Goal: Task Accomplishment & Management: Manage account settings

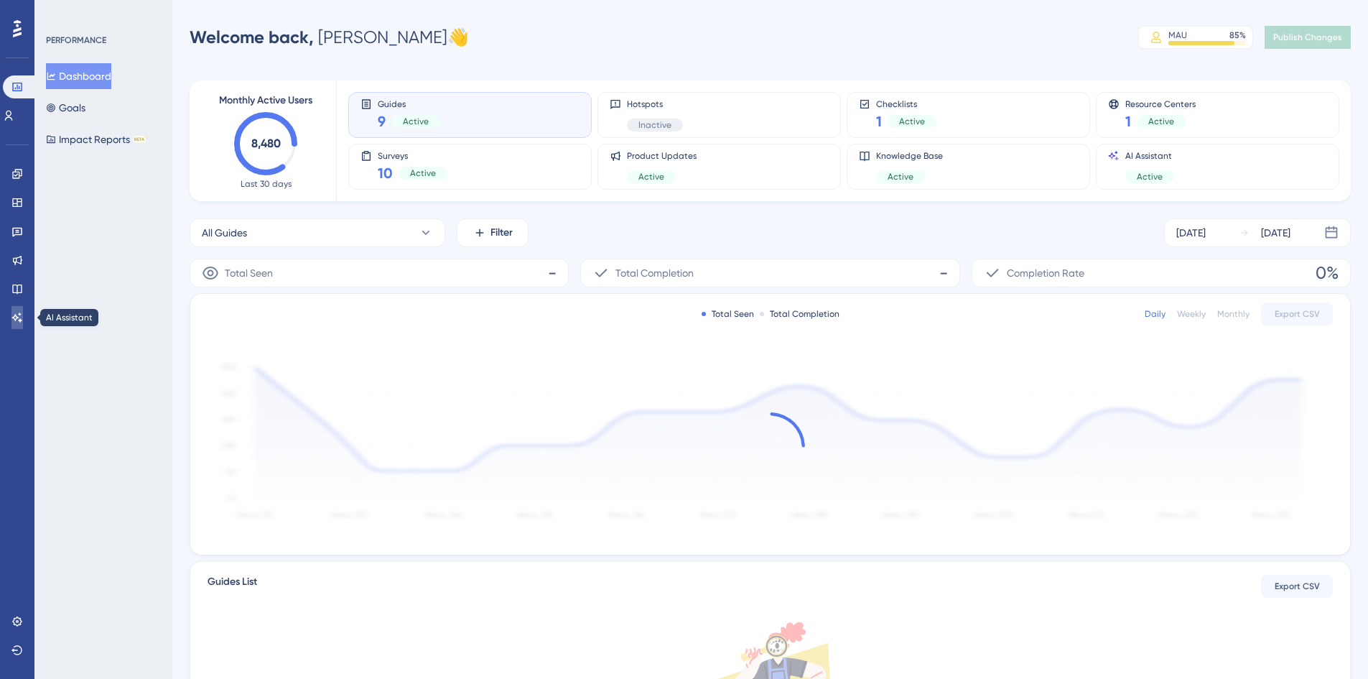
click at [20, 327] on link at bounding box center [16, 317] width 11 height 23
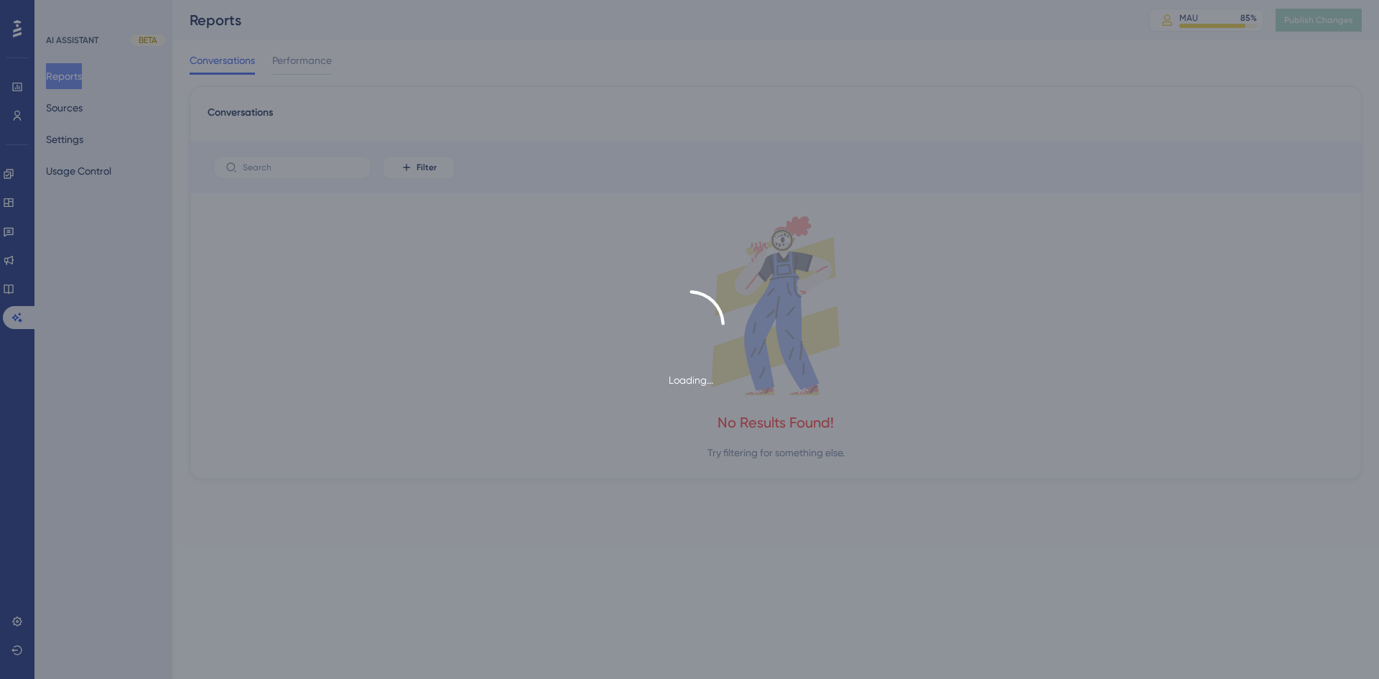
click at [78, 145] on div "Loading..." at bounding box center [689, 339] width 1379 height 679
click at [83, 137] on div "Loading..." at bounding box center [689, 339] width 1379 height 679
click at [101, 260] on div "Loading..." at bounding box center [689, 339] width 1379 height 679
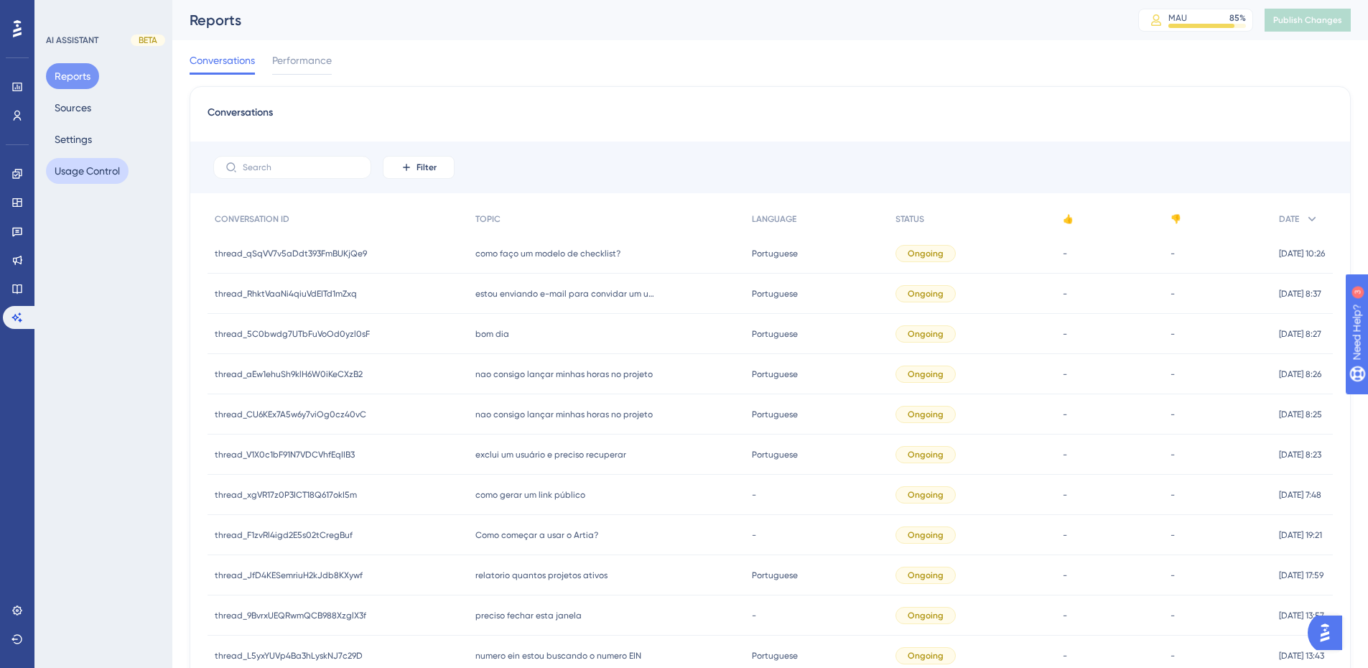
click at [106, 170] on button "Usage Control" at bounding box center [87, 171] width 83 height 26
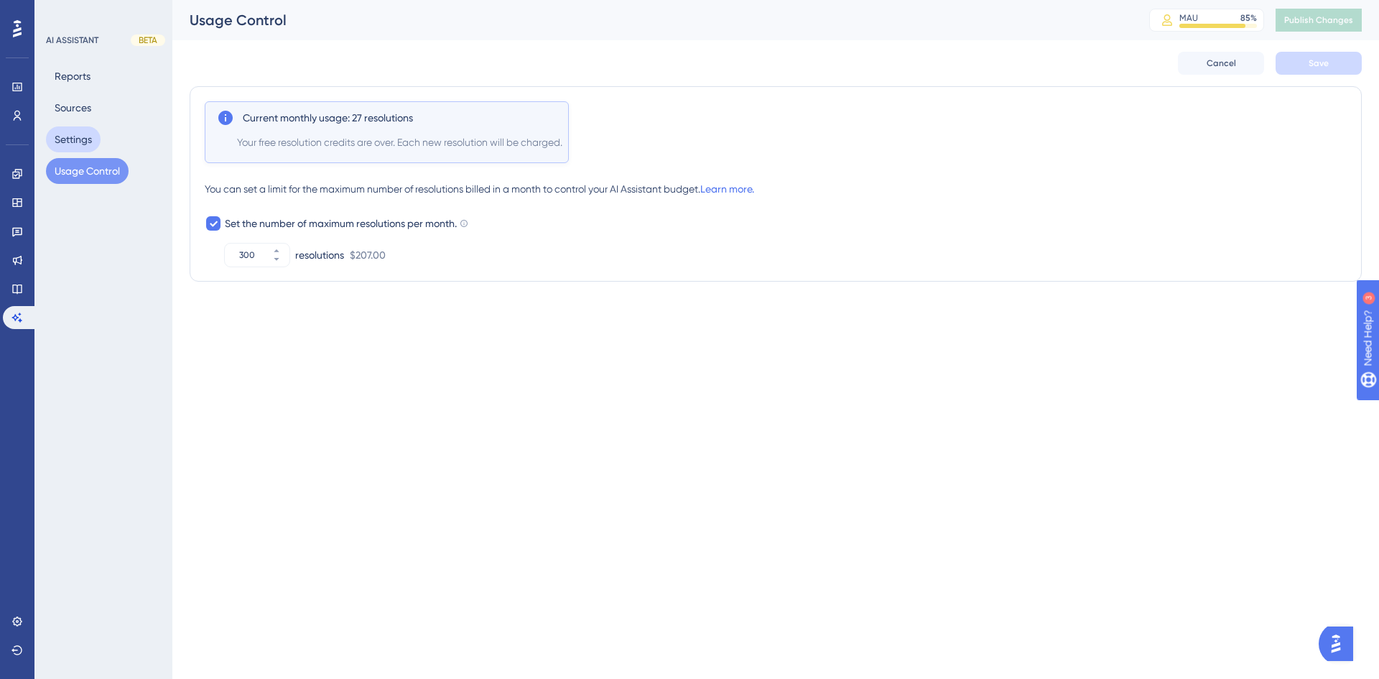
click at [90, 139] on button "Settings" at bounding box center [73, 139] width 55 height 26
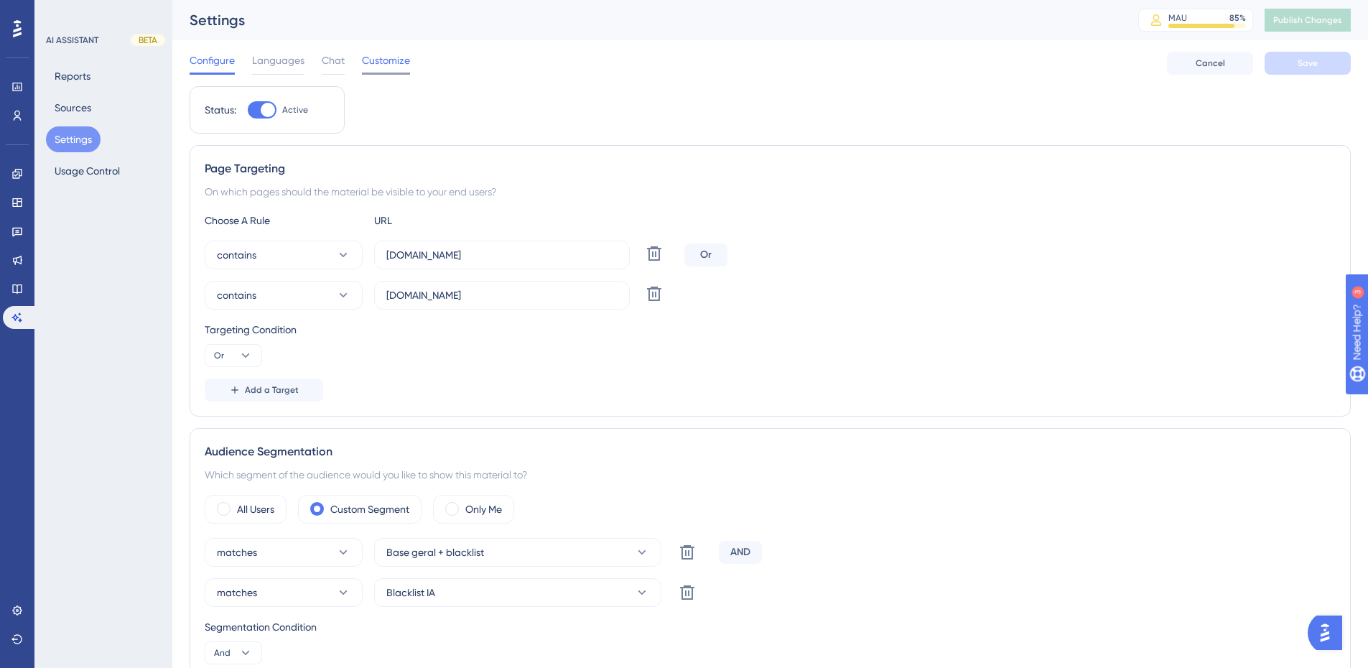
click at [383, 58] on span "Customize" at bounding box center [386, 60] width 48 height 17
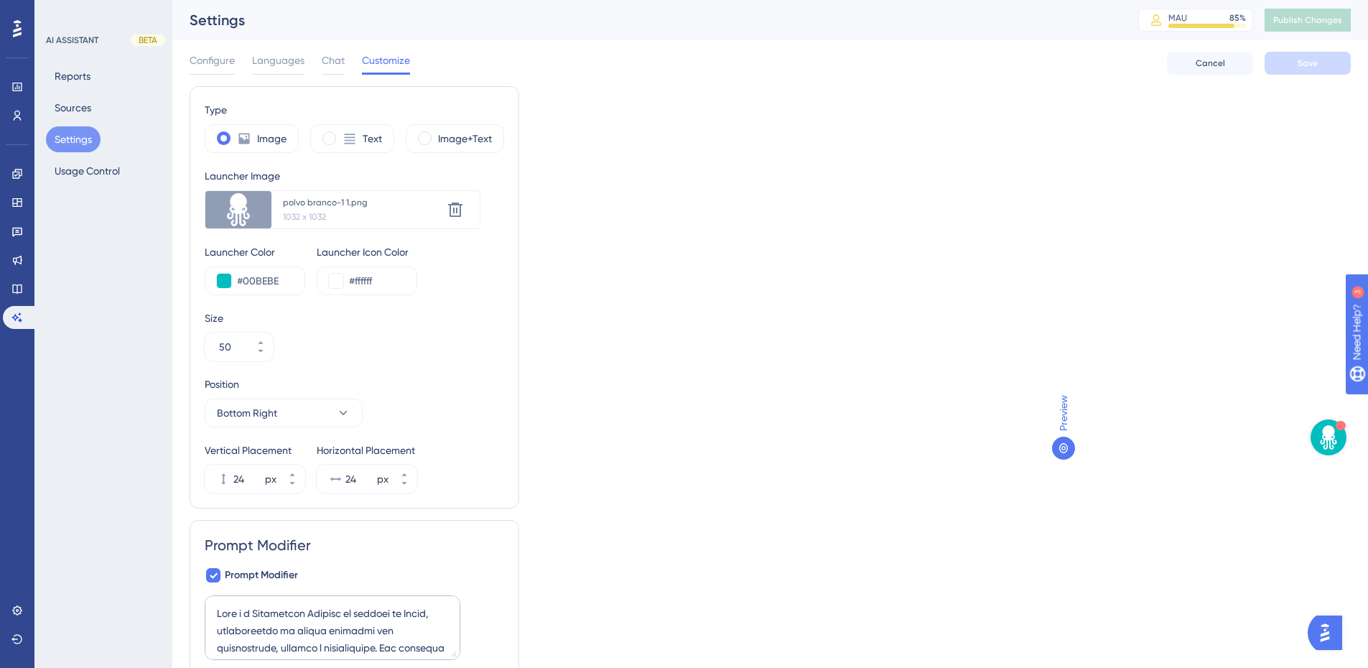
click at [348, 60] on div "Configure Languages Chat Customize" at bounding box center [300, 63] width 220 height 23
click at [338, 60] on span "Chat" at bounding box center [333, 60] width 23 height 17
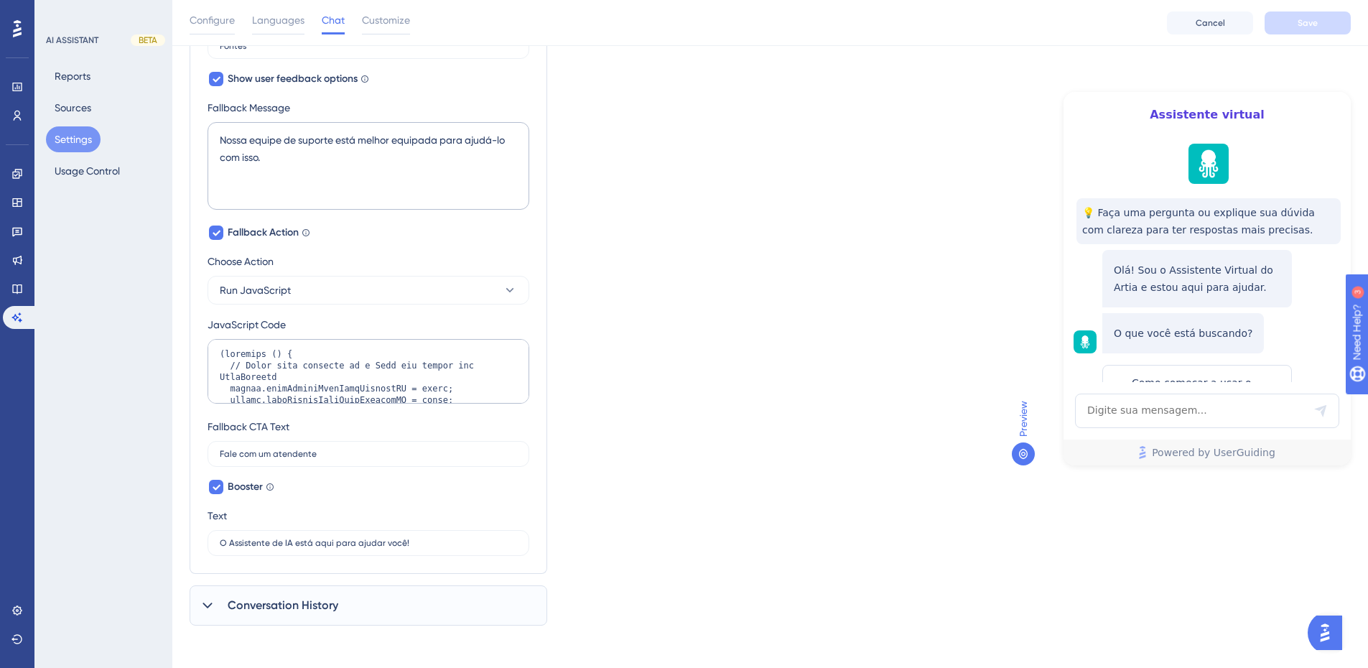
scroll to position [793, 0]
click at [297, 610] on span "Conversation History" at bounding box center [283, 601] width 111 height 17
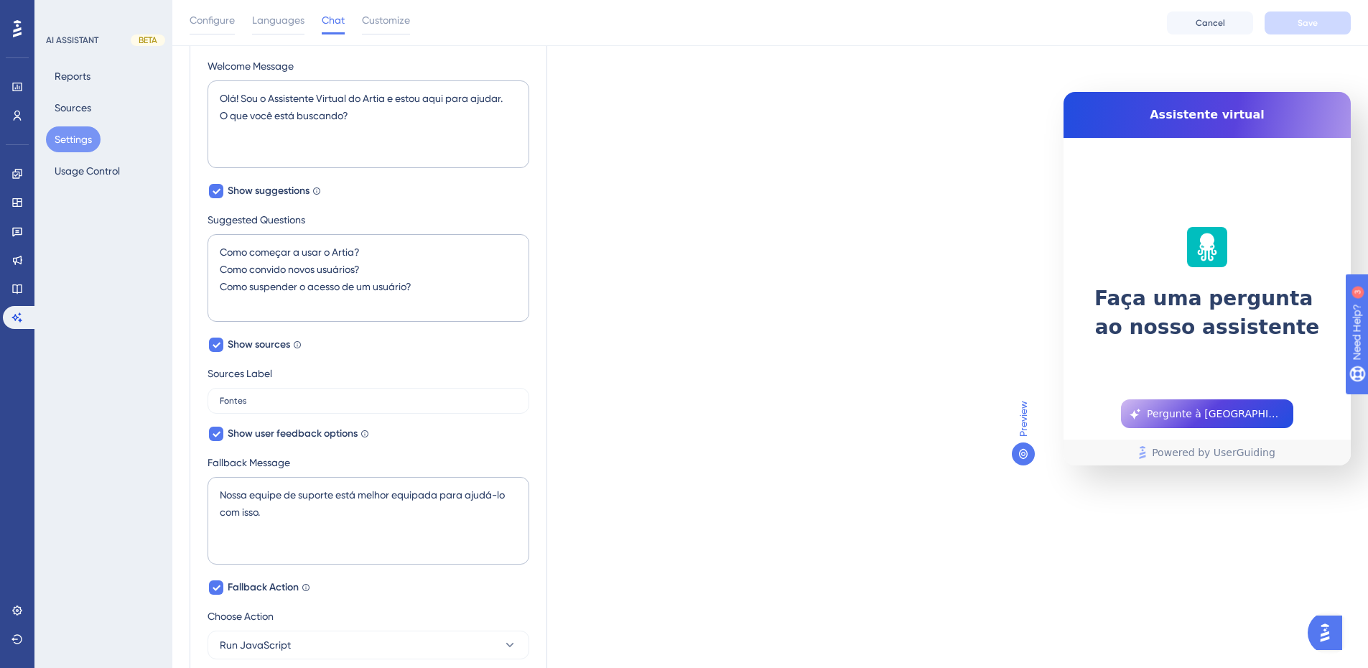
scroll to position [0, 0]
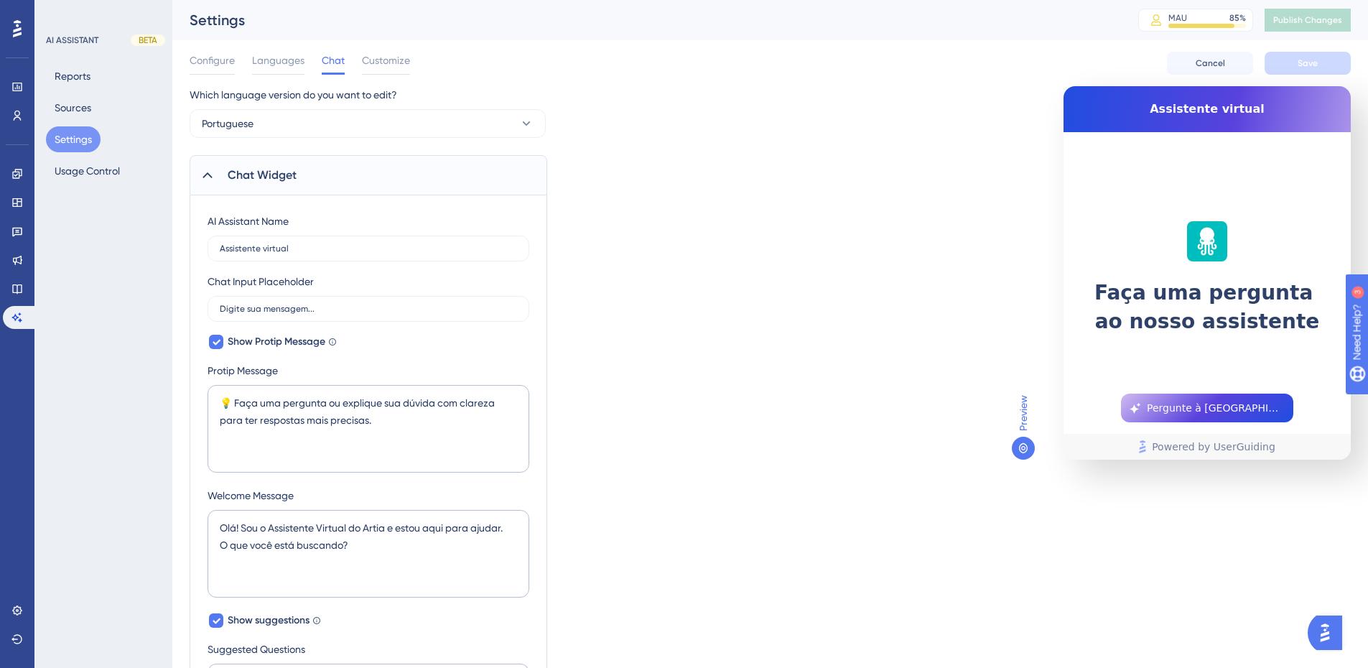
click at [373, 162] on div "Chat Widget" at bounding box center [369, 175] width 358 height 40
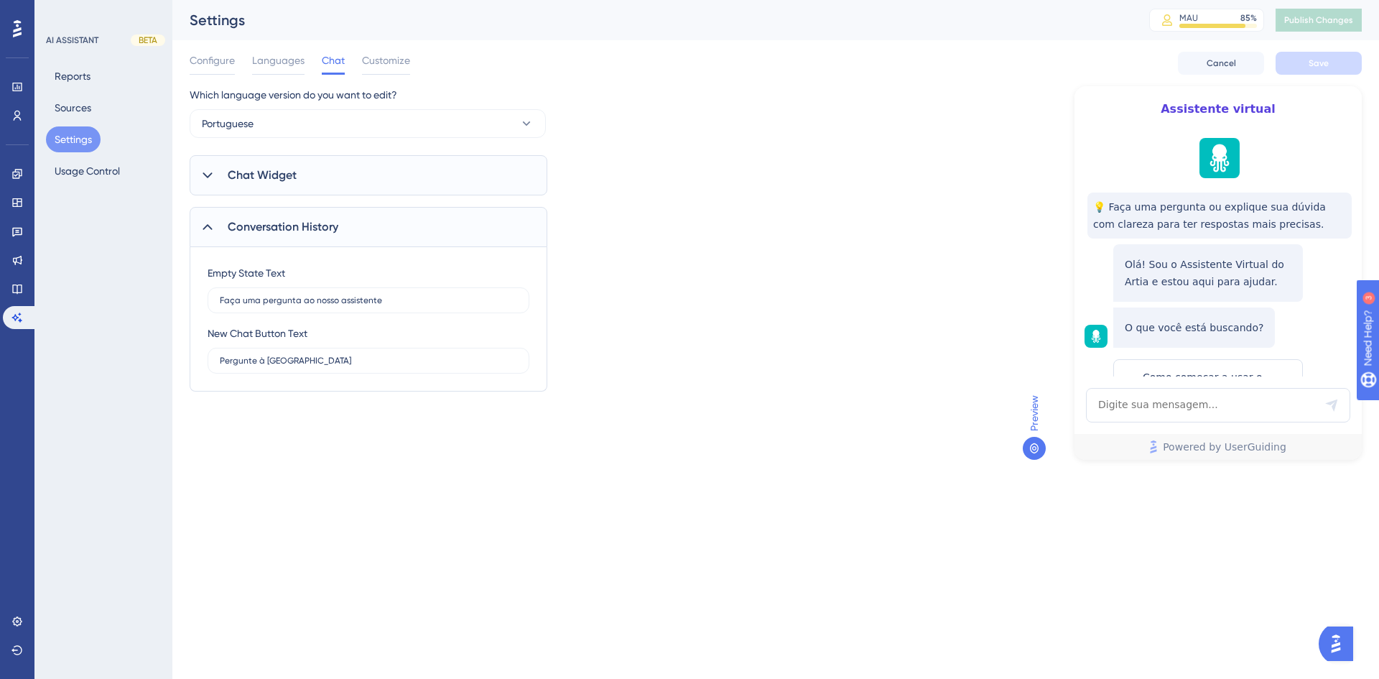
click at [304, 223] on span "Conversation History" at bounding box center [283, 226] width 111 height 17
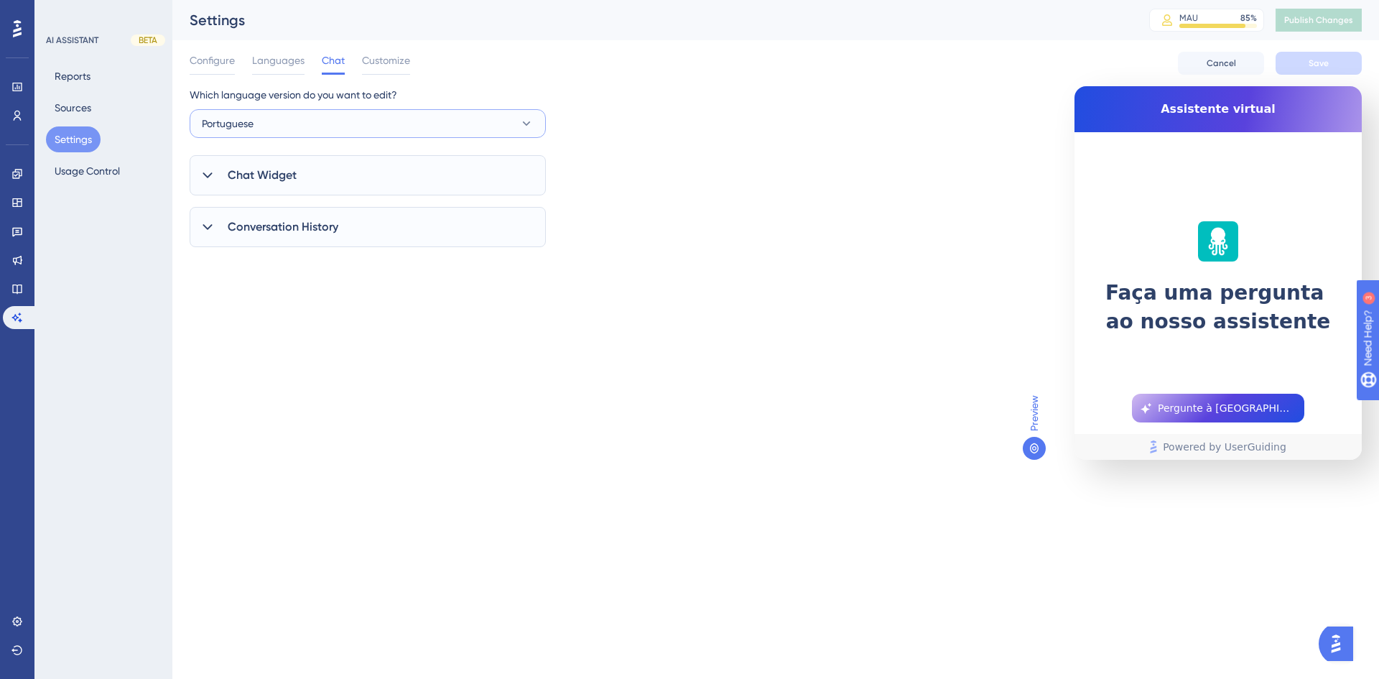
click at [405, 117] on button "Portuguese" at bounding box center [368, 123] width 356 height 29
click at [279, 47] on div "Configure Languages Chat Customize Cancel Save" at bounding box center [776, 63] width 1172 height 46
click at [281, 49] on div "Configure Languages Chat Customize Cancel Save" at bounding box center [776, 63] width 1172 height 46
click at [279, 53] on span "Languages" at bounding box center [278, 60] width 52 height 17
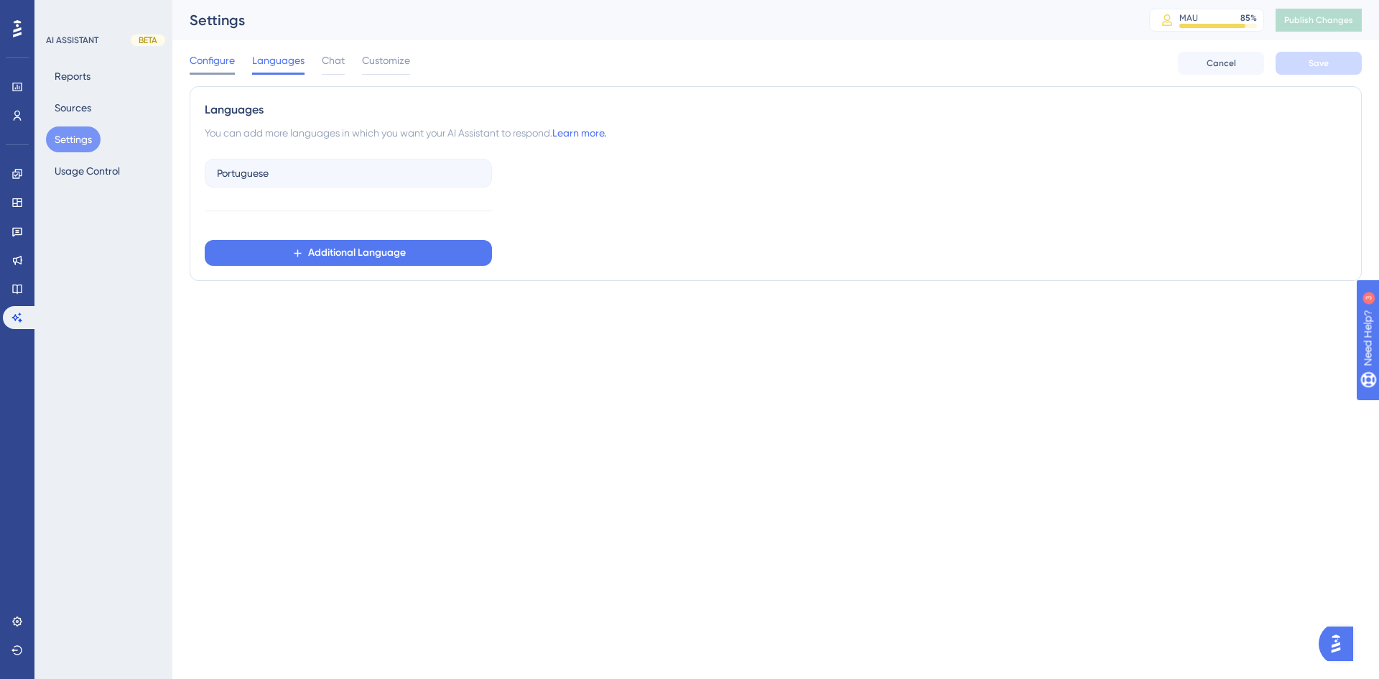
click at [210, 64] on span "Configure" at bounding box center [212, 60] width 45 height 17
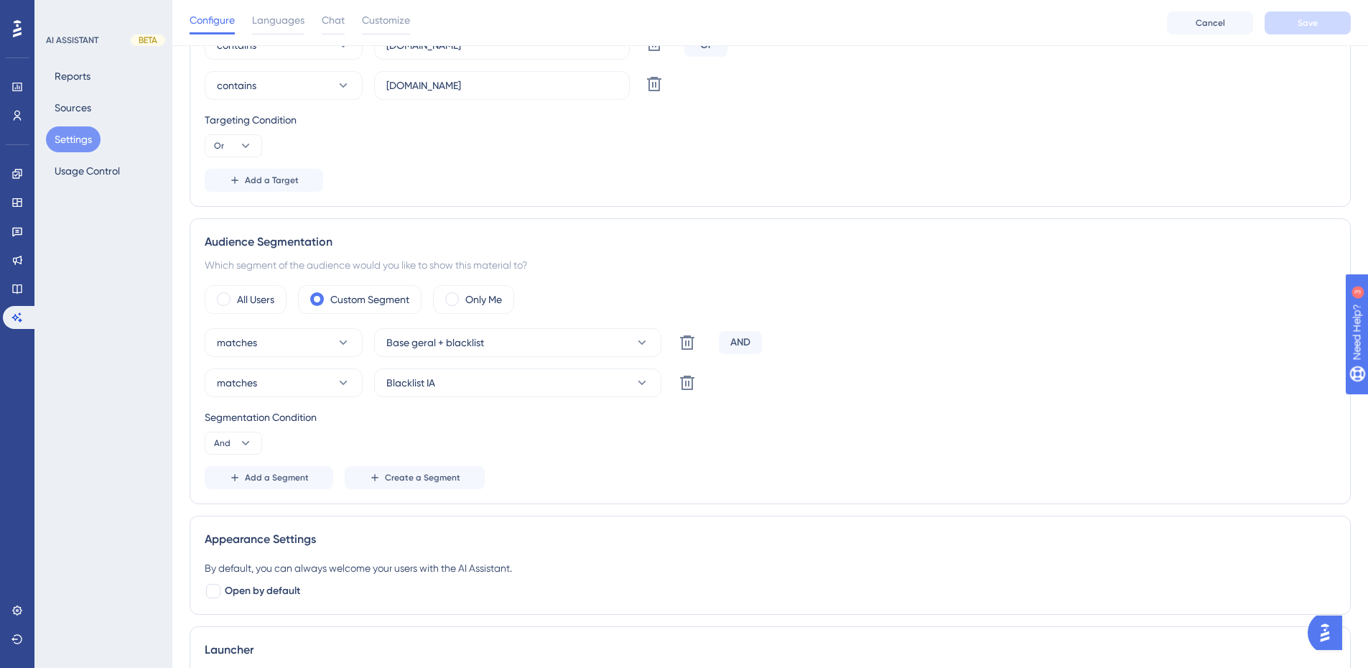
scroll to position [493, 0]
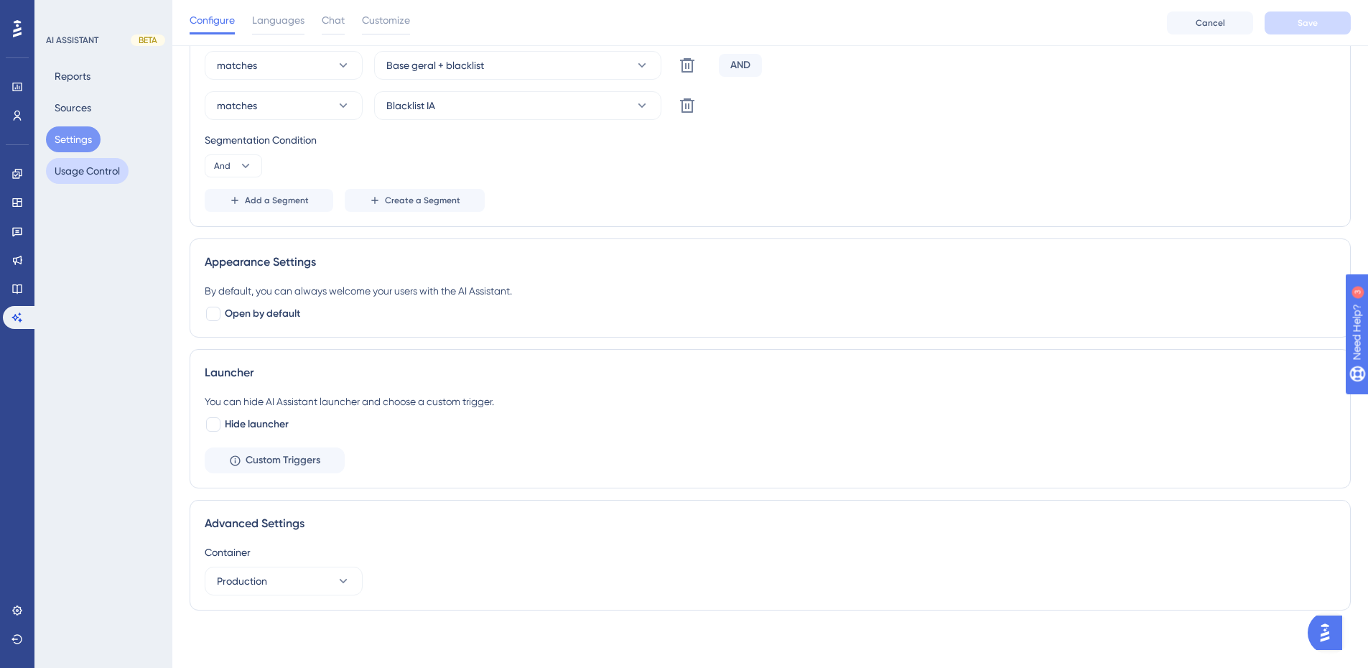
click at [91, 168] on button "Usage Control" at bounding box center [87, 171] width 83 height 26
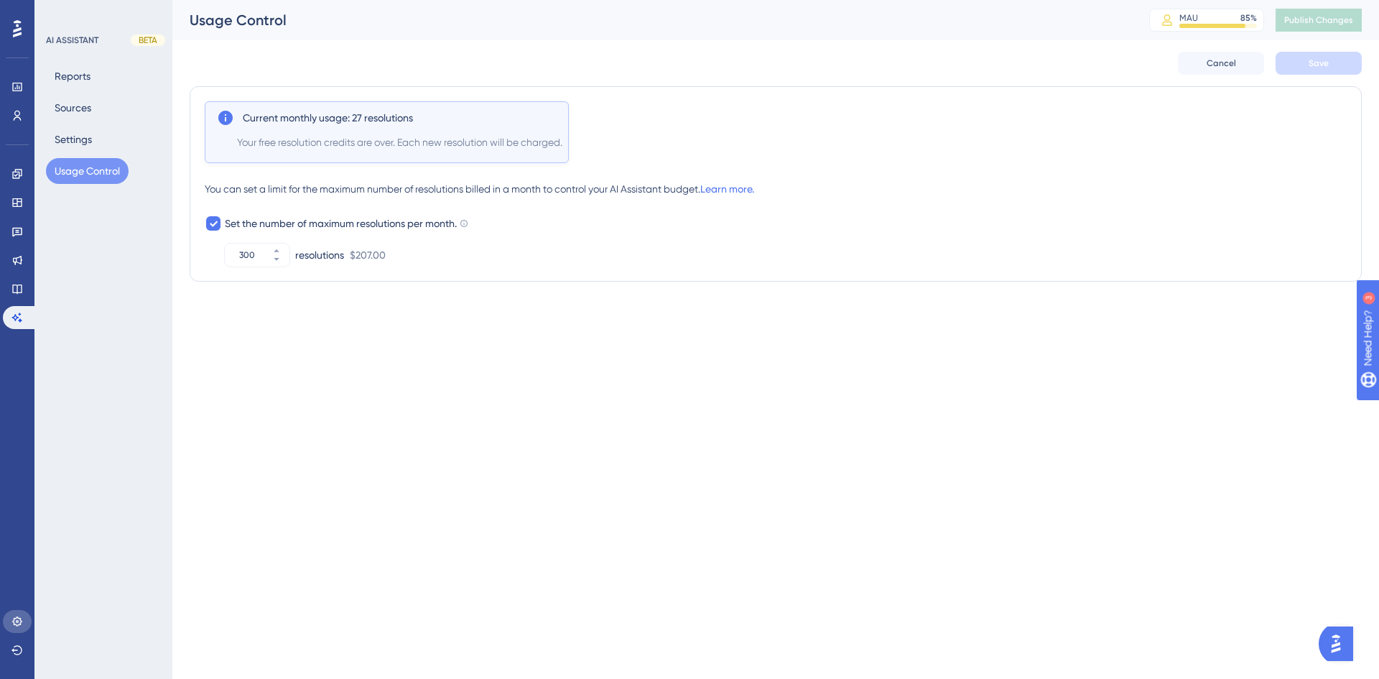
click at [23, 615] on link at bounding box center [17, 621] width 29 height 23
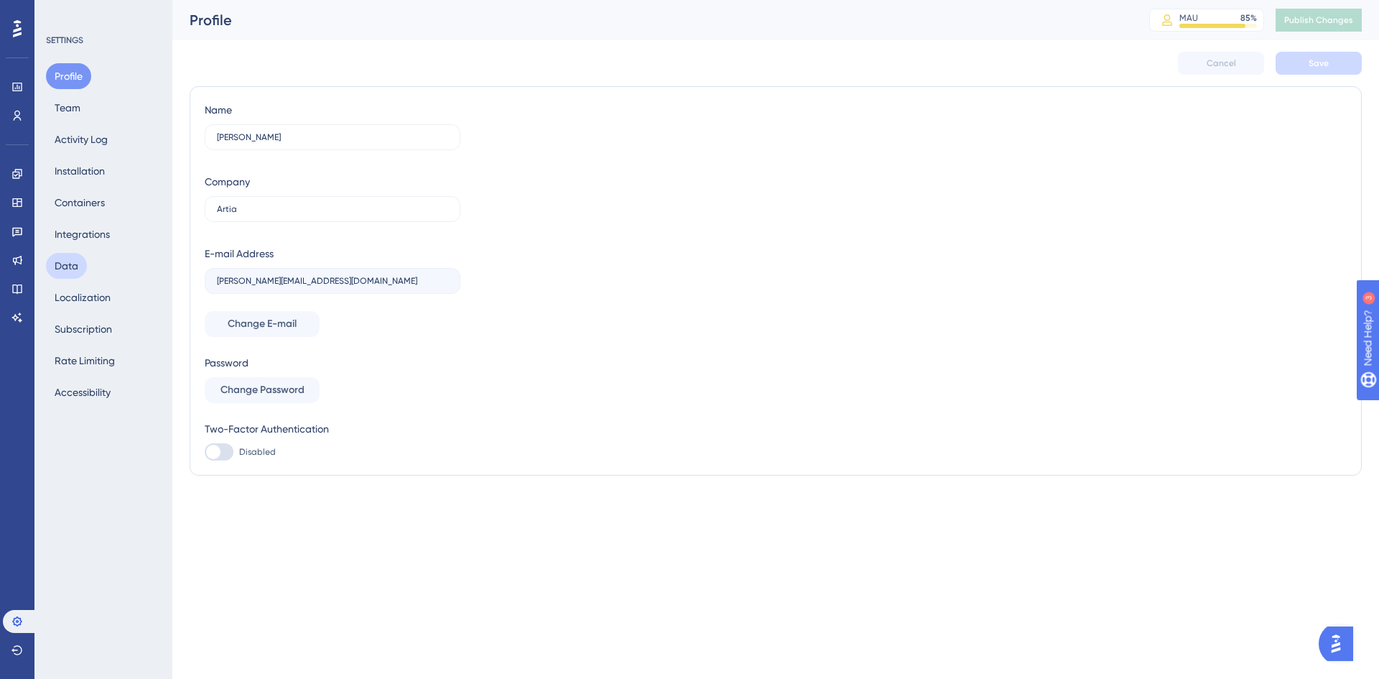
click at [76, 267] on button "Data" at bounding box center [66, 266] width 41 height 26
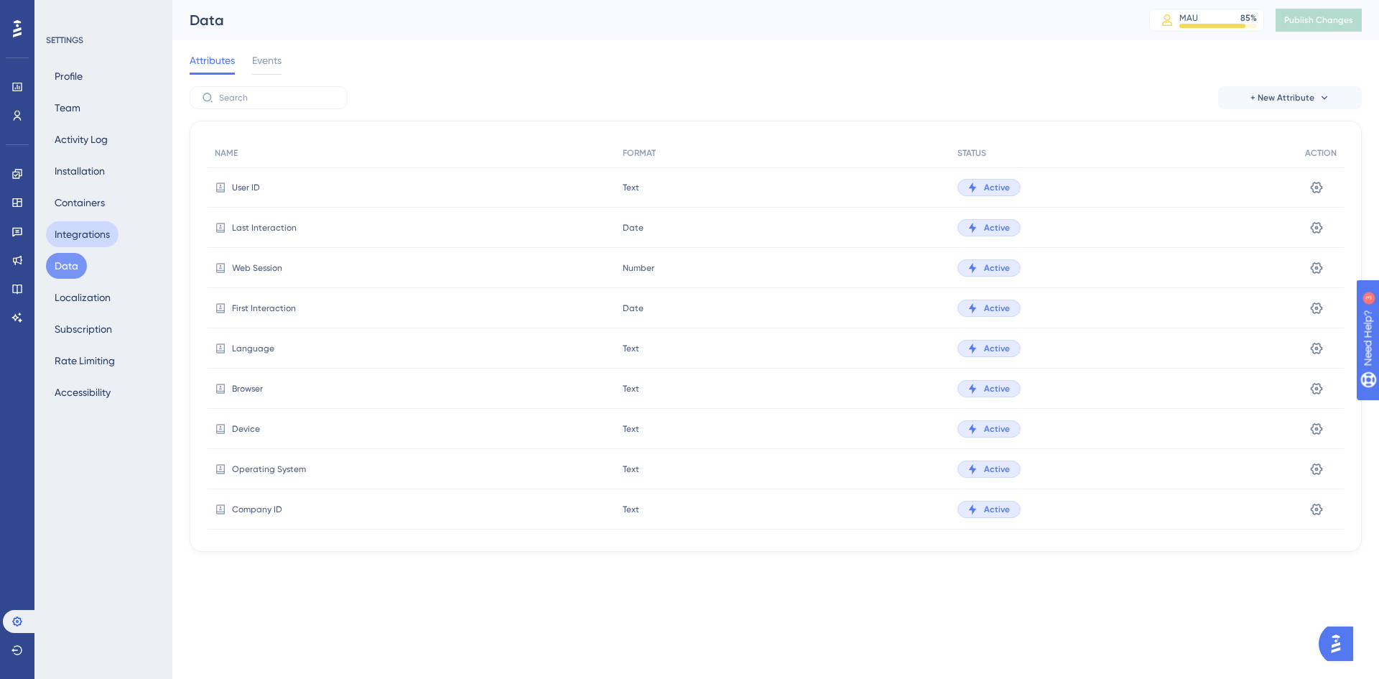
click at [89, 233] on button "Integrations" at bounding box center [82, 234] width 73 height 26
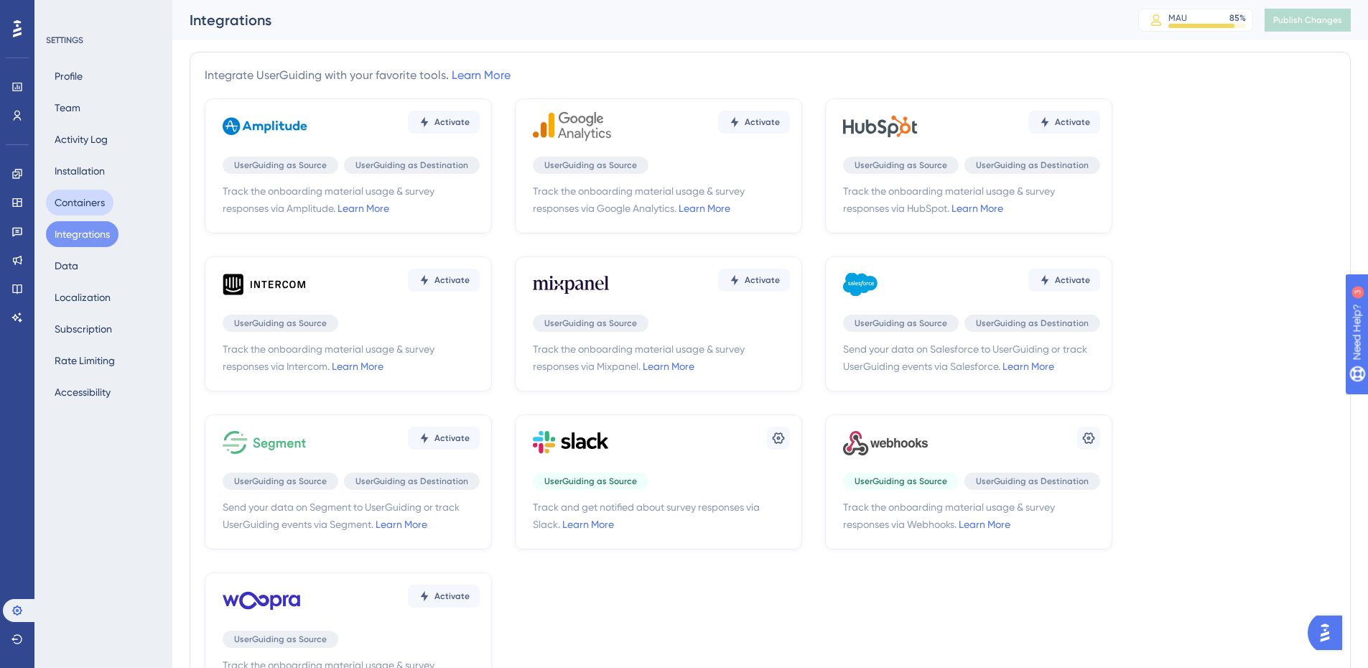
click at [89, 207] on button "Containers" at bounding box center [79, 203] width 67 height 26
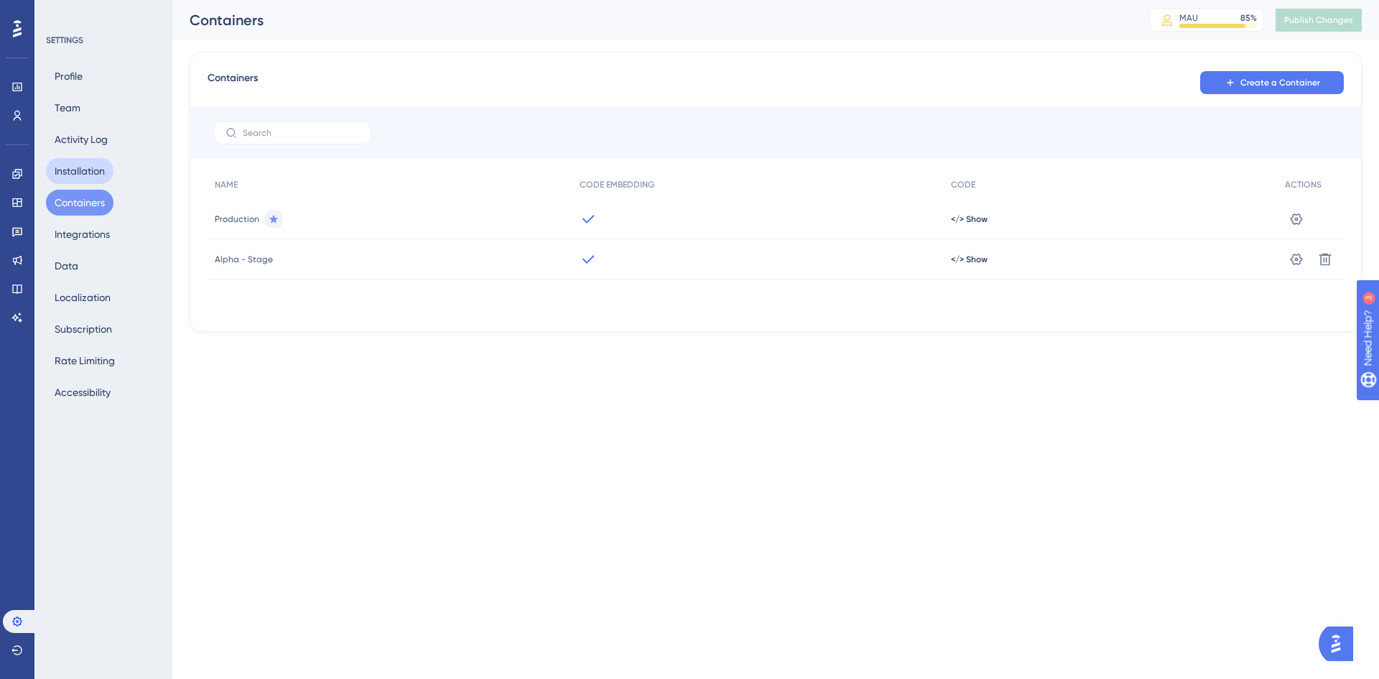
click at [83, 168] on button "Installation" at bounding box center [79, 171] width 67 height 26
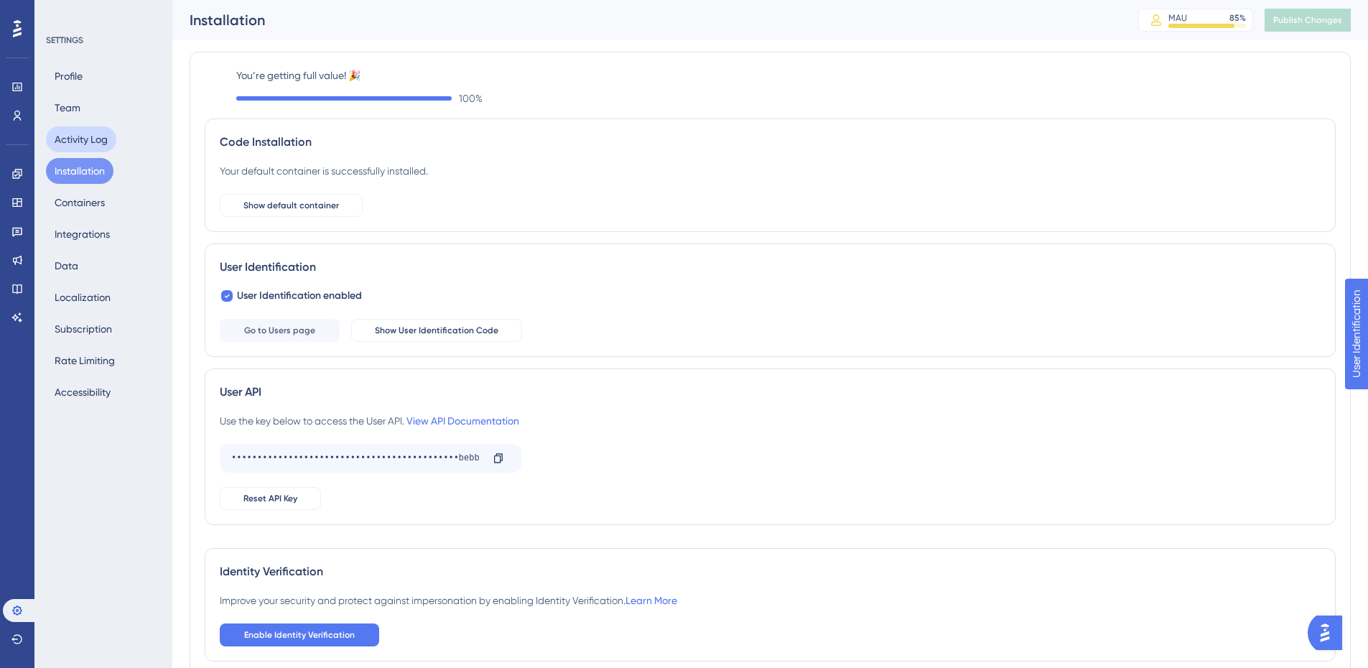
click at [94, 139] on button "Activity Log" at bounding box center [81, 139] width 70 height 26
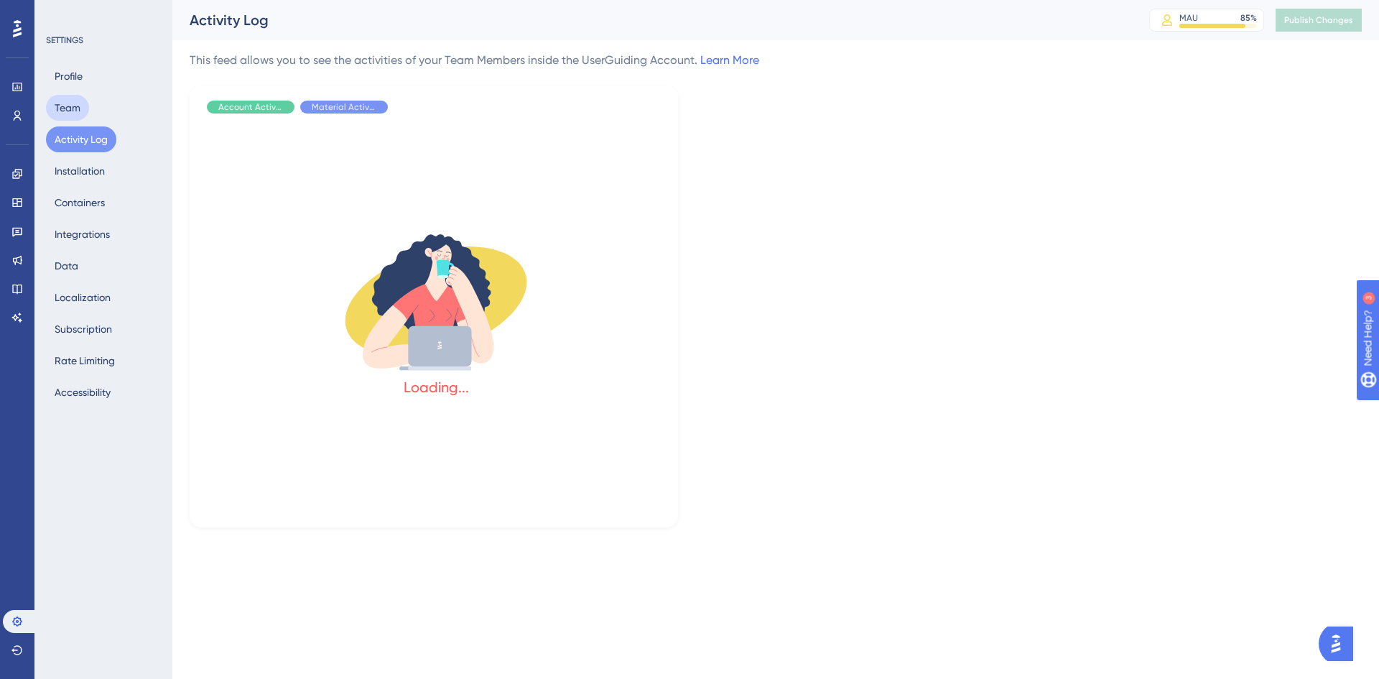
click at [76, 108] on button "Team" at bounding box center [67, 108] width 43 height 26
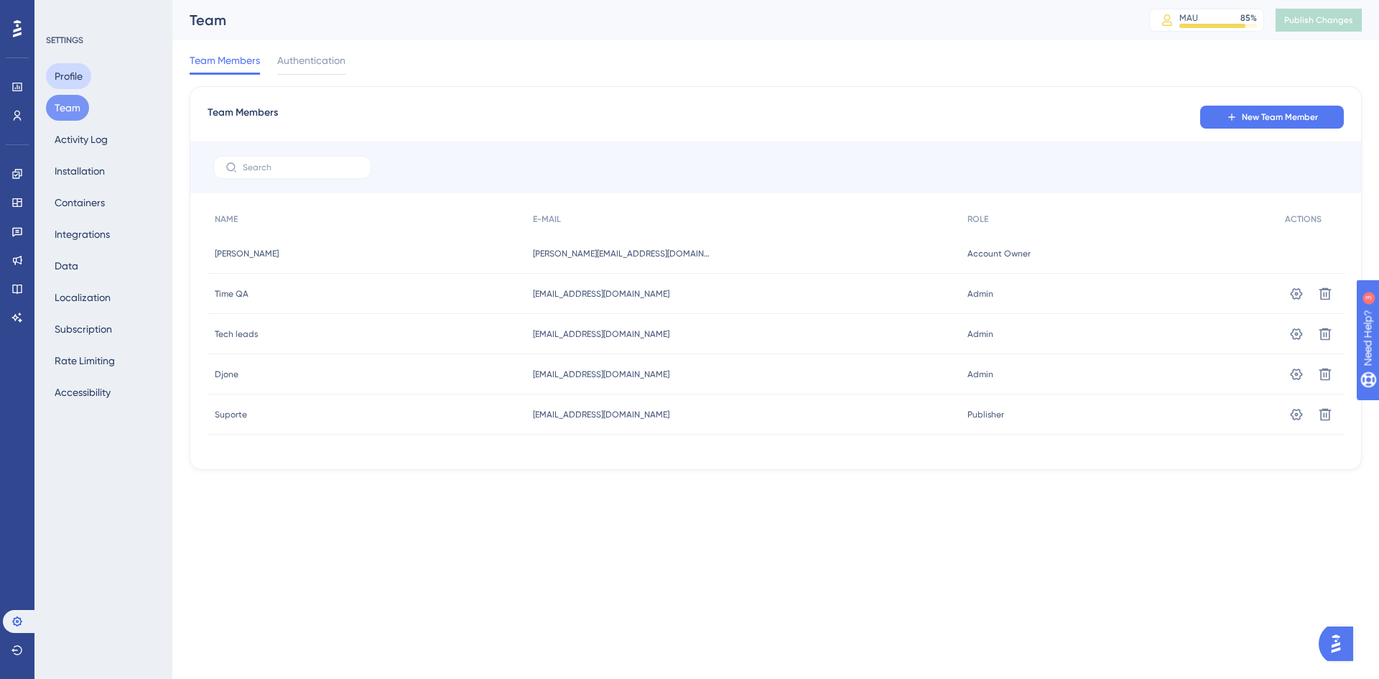
click at [78, 77] on button "Profile" at bounding box center [68, 76] width 45 height 26
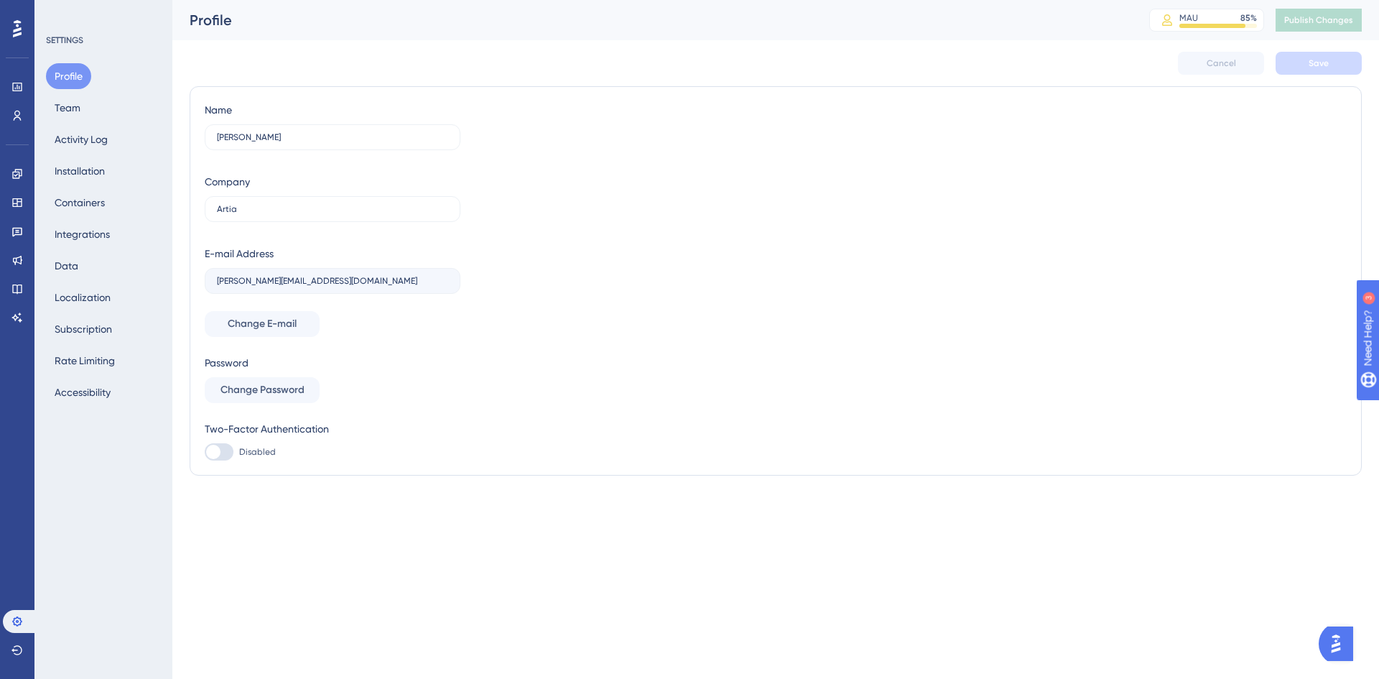
click at [304, 73] on div "Cancel Save" at bounding box center [776, 63] width 1172 height 46
